Goal: Entertainment & Leisure: Consume media (video, audio)

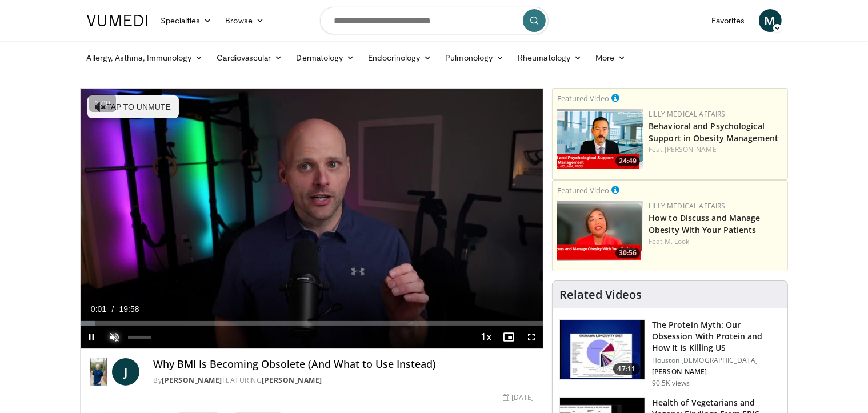
click at [112, 337] on span "Video Player" at bounding box center [114, 337] width 23 height 23
click at [0, 0] on button "+" at bounding box center [0, 0] width 0 height 0
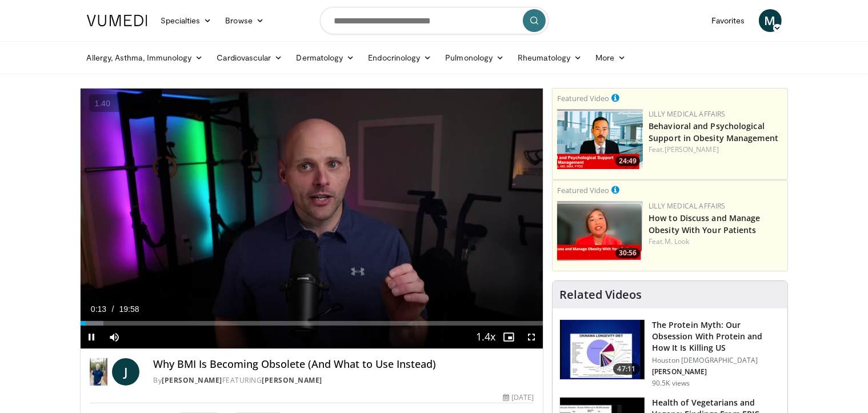
click at [0, 0] on button "+" at bounding box center [0, 0] width 0 height 0
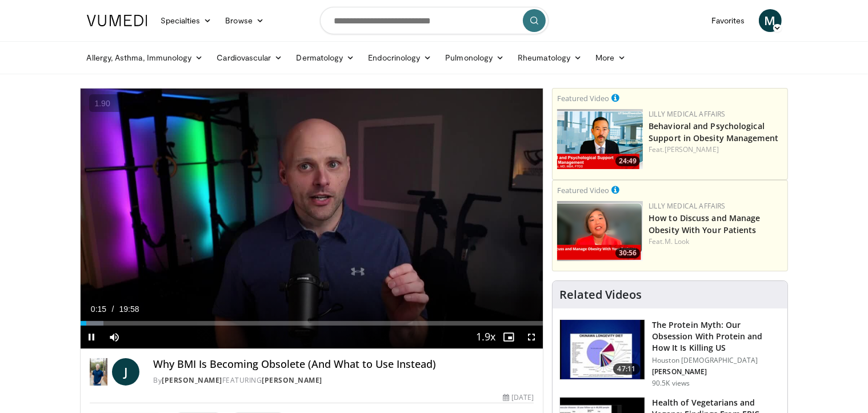
click at [0, 0] on button "+" at bounding box center [0, 0] width 0 height 0
click at [110, 326] on div "Progress Bar" at bounding box center [110, 323] width 1 height 5
click at [124, 328] on span "Video Player" at bounding box center [114, 337] width 23 height 23
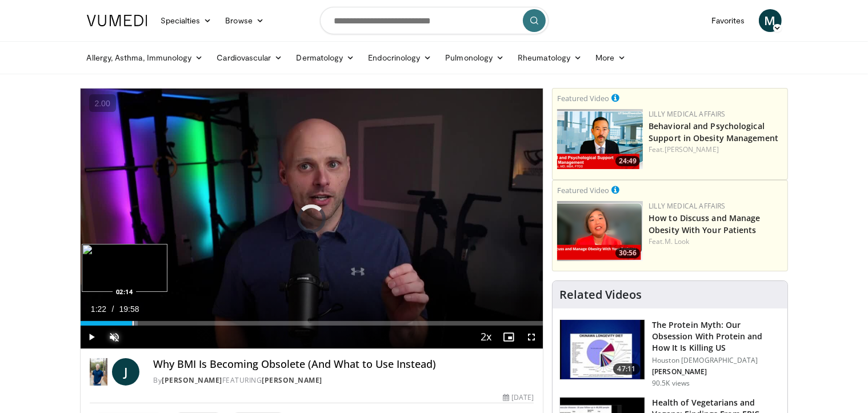
click at [133, 326] on div "Progress Bar" at bounding box center [133, 323] width 1 height 5
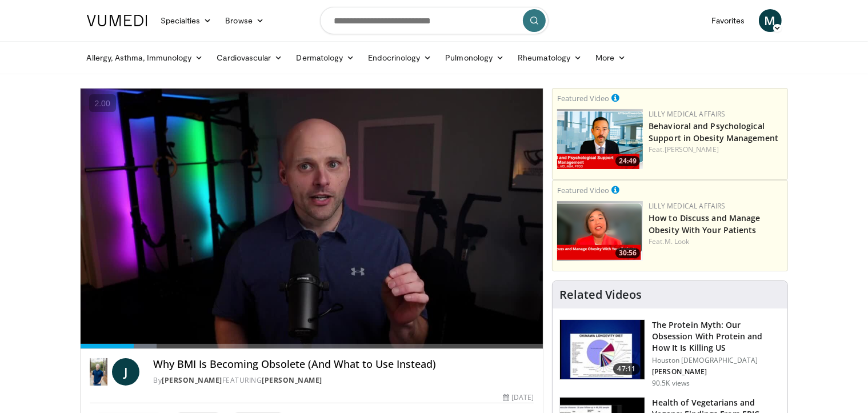
click at [149, 327] on div "10 seconds Tap to unmute" at bounding box center [312, 219] width 463 height 260
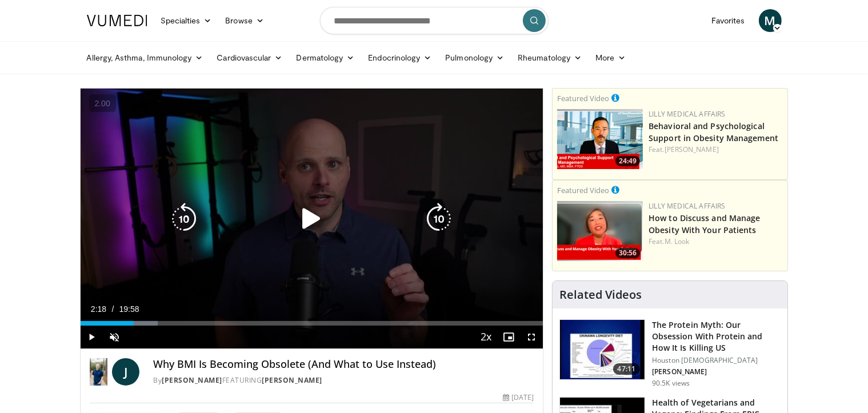
click at [307, 218] on icon "Video Player" at bounding box center [311, 219] width 32 height 32
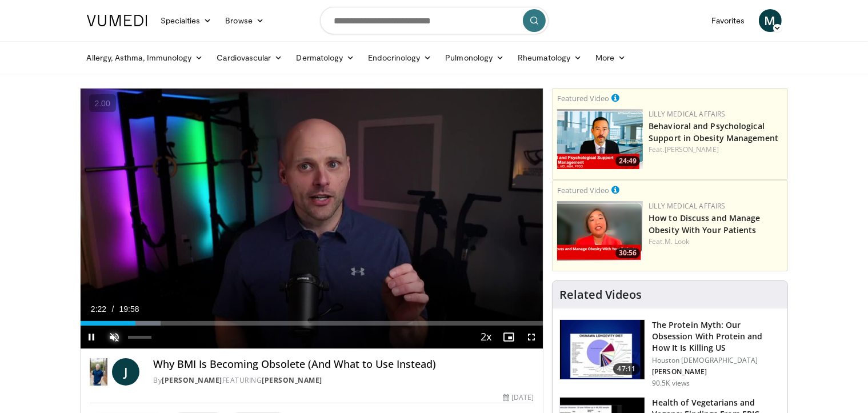
click at [114, 335] on span "Video Player" at bounding box center [114, 337] width 23 height 23
drag, startPoint x: 158, startPoint y: 325, endPoint x: 165, endPoint y: 325, distance: 6.9
click at [159, 325] on div "Progress Bar" at bounding box center [159, 323] width 1 height 5
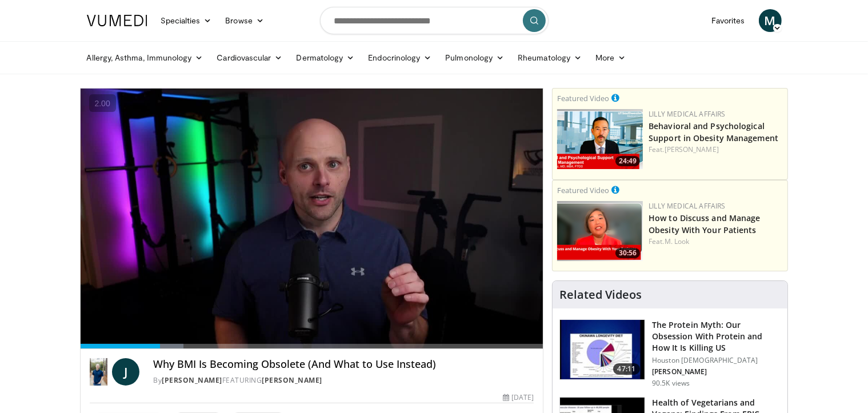
click at [167, 325] on video-js "**********" at bounding box center [312, 219] width 463 height 261
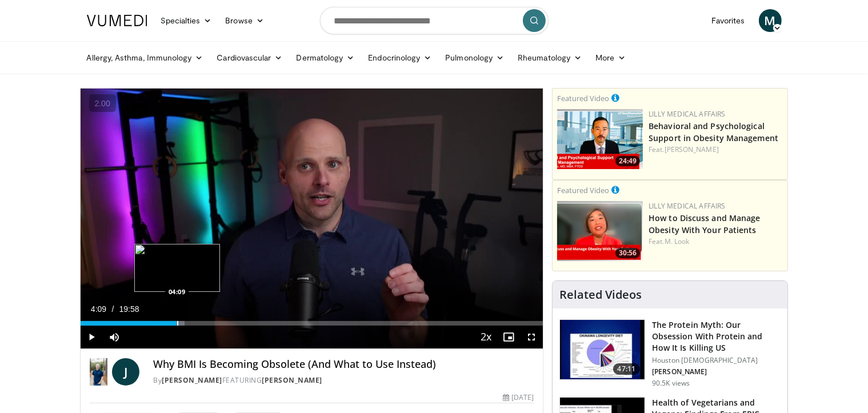
click at [177, 325] on div "Progress Bar" at bounding box center [177, 323] width 1 height 5
click at [194, 326] on div "Progress Bar" at bounding box center [194, 323] width 1 height 5
drag, startPoint x: 202, startPoint y: 325, endPoint x: 211, endPoint y: 323, distance: 9.4
click at [203, 324] on div "Progress Bar" at bounding box center [203, 323] width 1 height 5
click at [213, 323] on div "Progress Bar" at bounding box center [213, 323] width 1 height 5
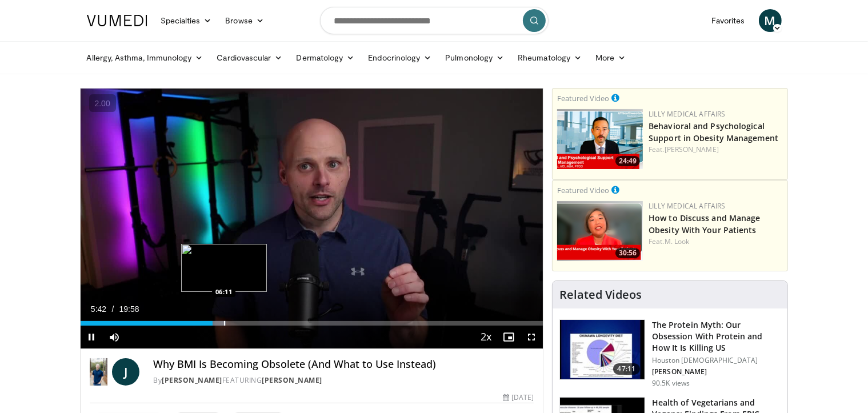
drag, startPoint x: 223, startPoint y: 323, endPoint x: 233, endPoint y: 323, distance: 9.7
click at [224, 323] on div "Progress Bar" at bounding box center [224, 323] width 1 height 5
click at [238, 325] on div "Progress Bar" at bounding box center [238, 323] width 1 height 5
click at [248, 326] on div "Progress Bar" at bounding box center [248, 323] width 1 height 5
click at [259, 326] on div "Loaded : 41.40% 07:42 07:42" at bounding box center [312, 323] width 463 height 5
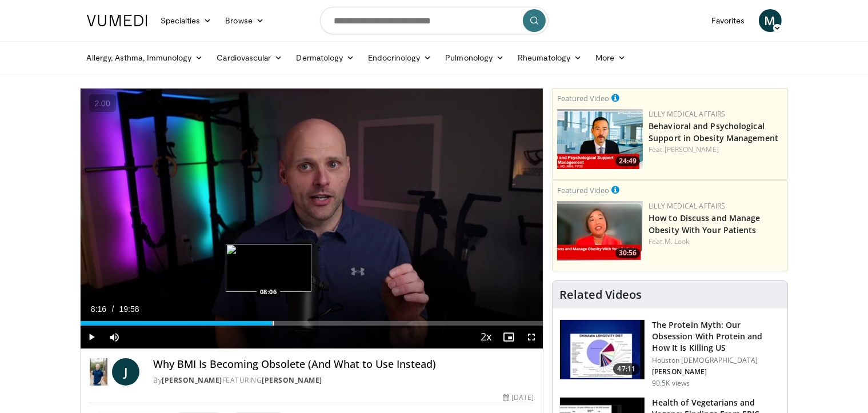
click at [273, 326] on div "Progress Bar" at bounding box center [273, 323] width 1 height 5
click at [283, 325] on div "Loaded : 47.19% 08:46 08:48" at bounding box center [312, 323] width 463 height 5
click at [299, 325] on div "Progress Bar" at bounding box center [299, 323] width 1 height 5
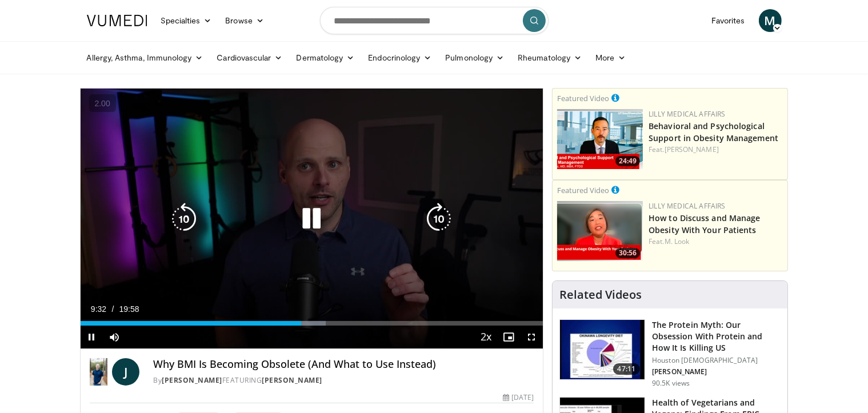
click at [311, 323] on div "Loaded : 52.99% 09:32 09:47" at bounding box center [312, 323] width 463 height 5
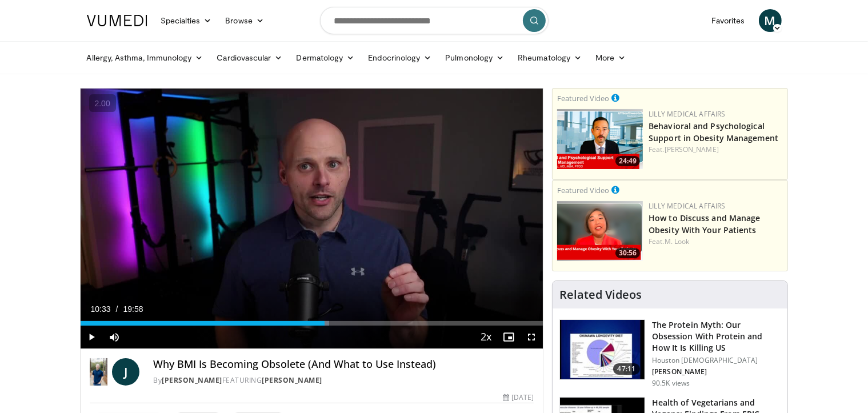
click at [325, 319] on div "Loaded : 53.82% 10:33 10:33" at bounding box center [312, 320] width 463 height 11
click at [327, 322] on div "Loaded : 57.96% 10:34 10:38" at bounding box center [312, 320] width 463 height 11
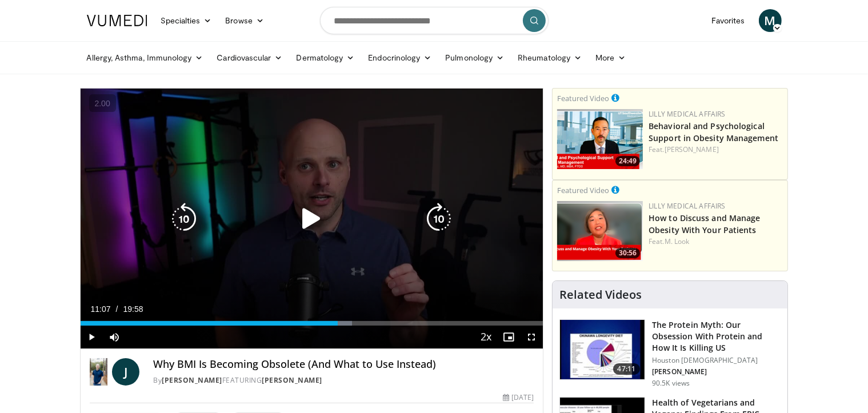
click at [338, 323] on div "Progress Bar" at bounding box center [334, 323] width 35 height 5
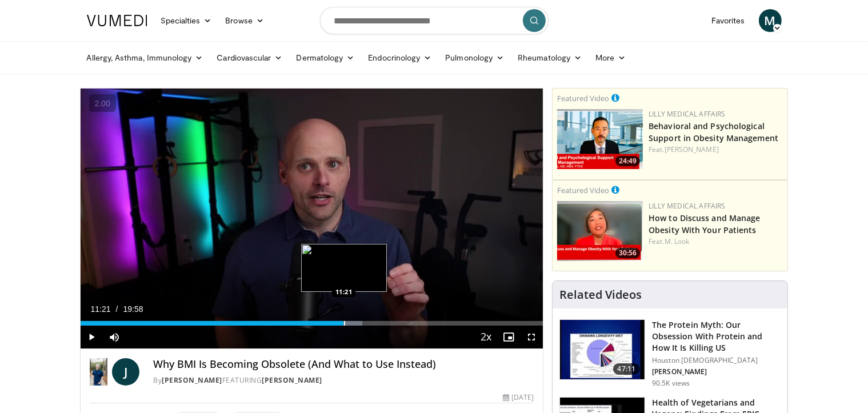
click at [343, 322] on div "Loaded : 60.99% 11:21 11:21" at bounding box center [312, 320] width 463 height 11
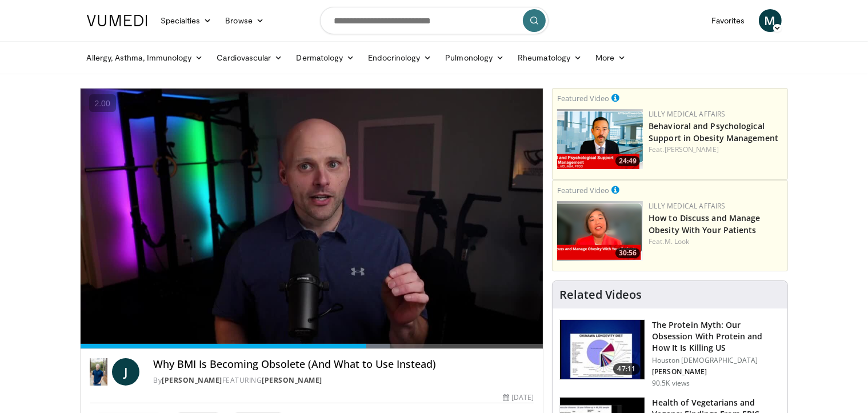
click at [373, 326] on video-js "**********" at bounding box center [312, 219] width 463 height 261
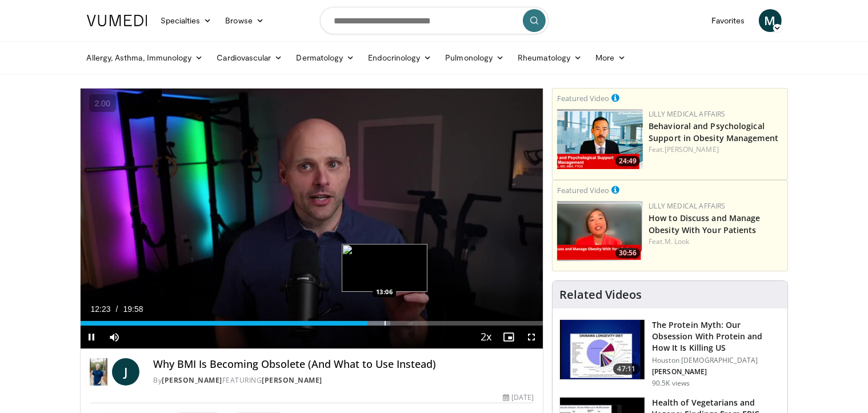
click at [385, 326] on div "Progress Bar" at bounding box center [385, 323] width 1 height 5
click at [397, 326] on div "Progress Bar" at bounding box center [397, 323] width 1 height 5
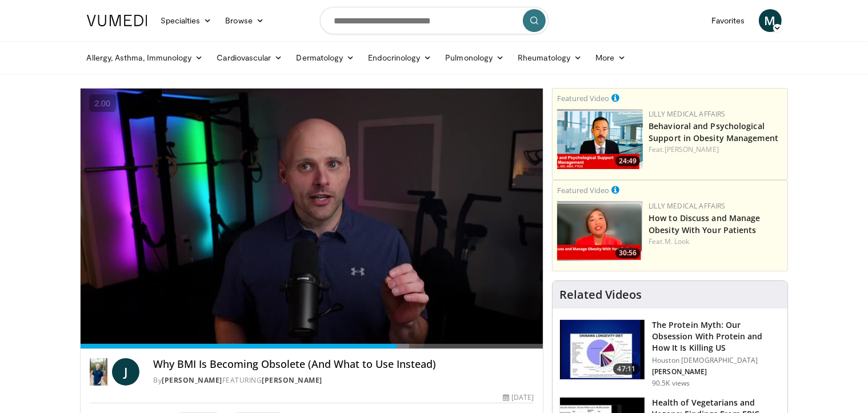
click at [411, 327] on div "10 seconds Tap to unmute" at bounding box center [312, 219] width 463 height 260
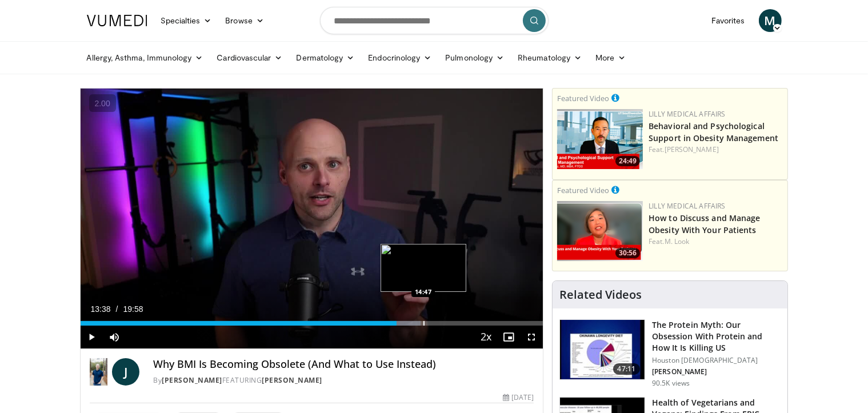
click at [423, 326] on div "Progress Bar" at bounding box center [423, 323] width 1 height 5
click at [433, 326] on div "Progress Bar" at bounding box center [433, 323] width 1 height 5
click at [441, 326] on div "Progress Bar" at bounding box center [441, 323] width 1 height 5
click at [450, 330] on div "Video Player" at bounding box center [300, 337] width 349 height 23
click at [465, 332] on div "Video Player" at bounding box center [300, 337] width 349 height 23
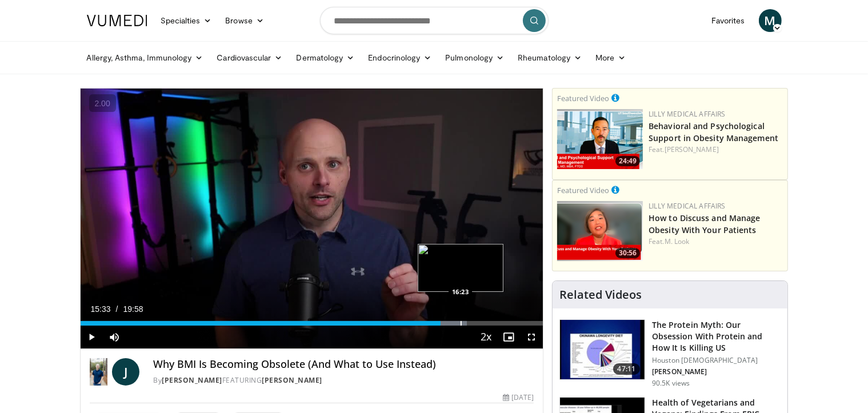
click at [459, 326] on div "Loaded : 83.55% 15:33 16:23" at bounding box center [312, 323] width 463 height 5
click at [474, 325] on div "Progress Bar" at bounding box center [474, 323] width 1 height 5
click at [482, 326] on div "Progress Bar" at bounding box center [482, 323] width 1 height 5
click at [495, 326] on div "Progress Bar" at bounding box center [495, 323] width 1 height 5
click at [501, 328] on span "Video Player" at bounding box center [508, 337] width 23 height 23
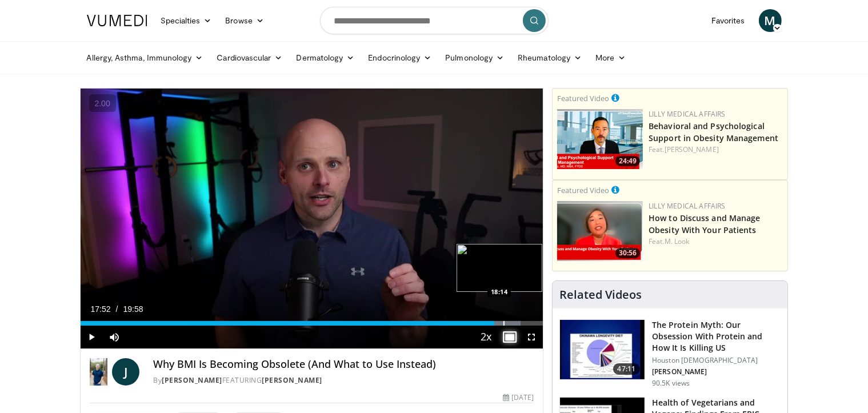
click at [503, 325] on div "Progress Bar" at bounding box center [503, 323] width 1 height 5
click at [513, 326] on div "Progress Bar" at bounding box center [513, 323] width 1 height 5
click at [512, 346] on span "Video Player" at bounding box center [508, 337] width 23 height 23
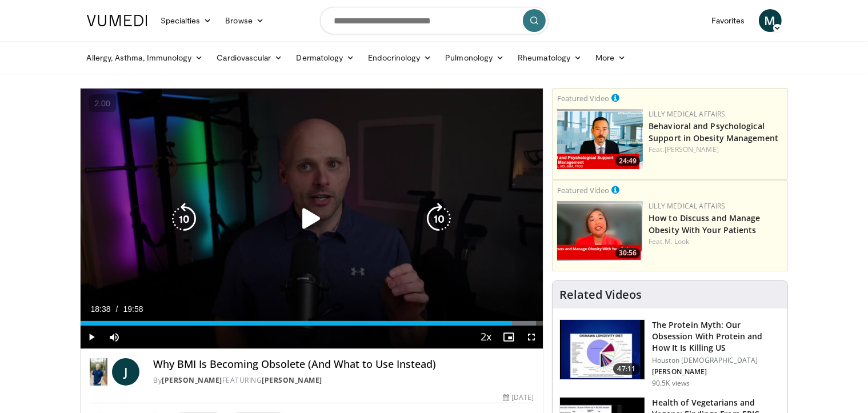
click at [310, 223] on icon "Video Player" at bounding box center [311, 219] width 32 height 32
